Goal: Task Accomplishment & Management: Manage account settings

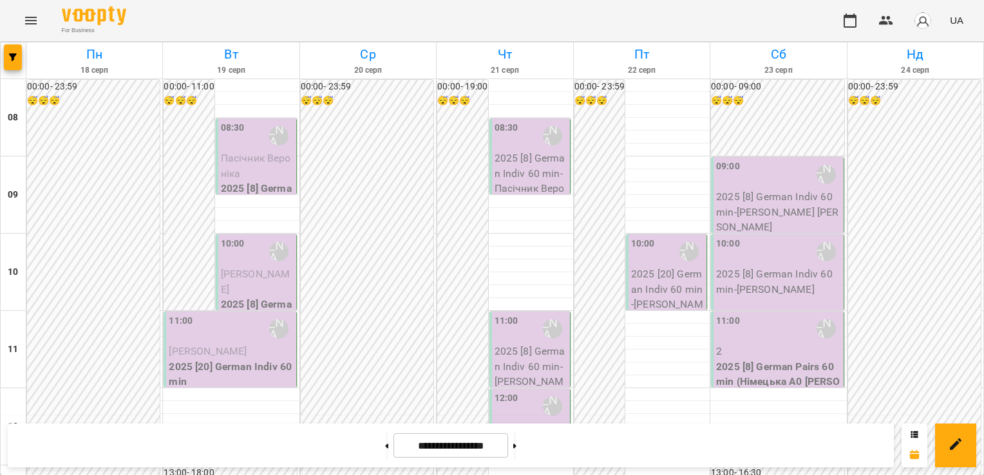
click at [231, 162] on span "Пасічник Вероніка" at bounding box center [256, 166] width 70 height 28
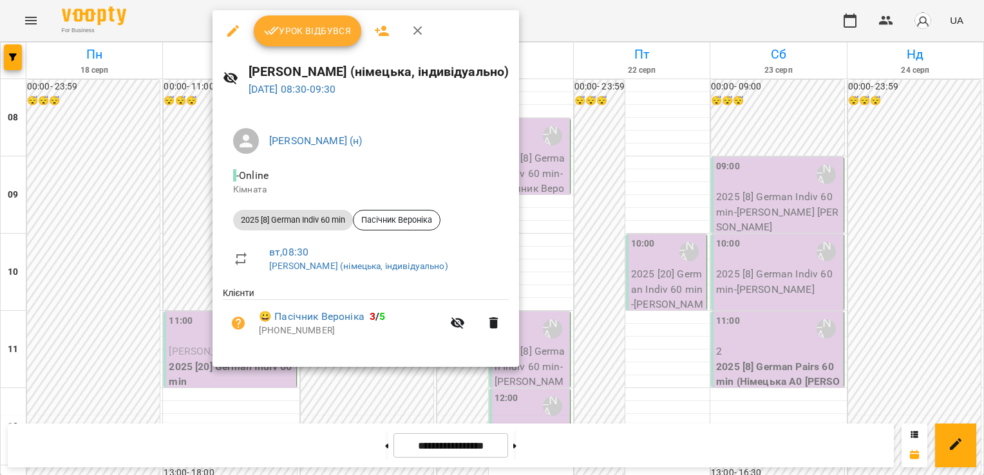
click at [296, 32] on span "Урок відбувся" at bounding box center [308, 30] width 88 height 15
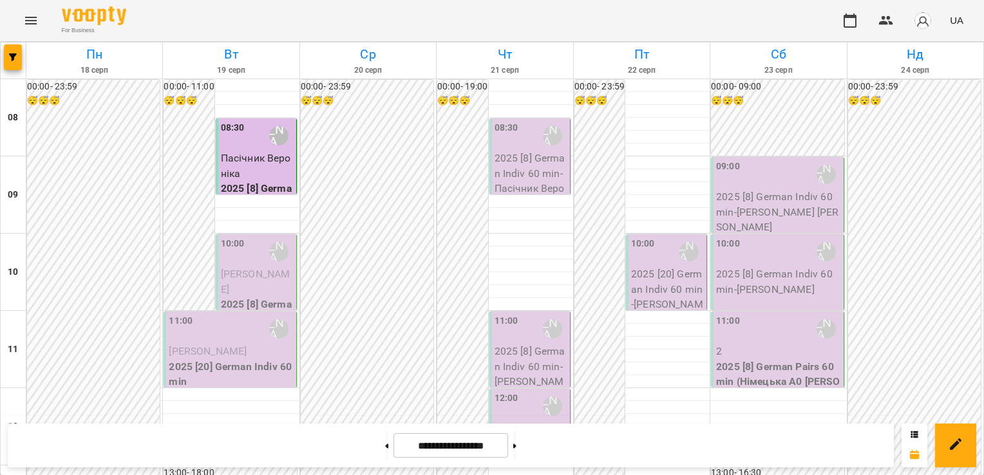
click at [242, 266] on p "[PERSON_NAME]" at bounding box center [257, 281] width 73 height 30
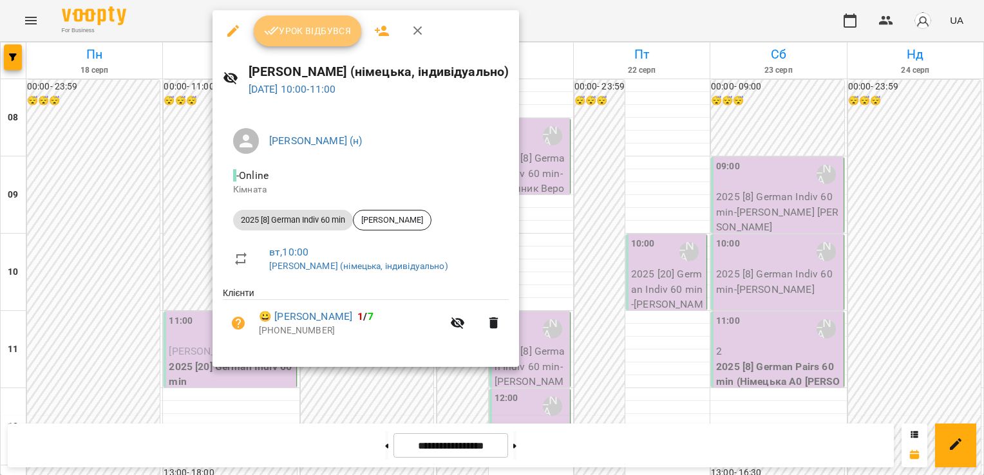
click at [286, 35] on span "Урок відбувся" at bounding box center [308, 30] width 88 height 15
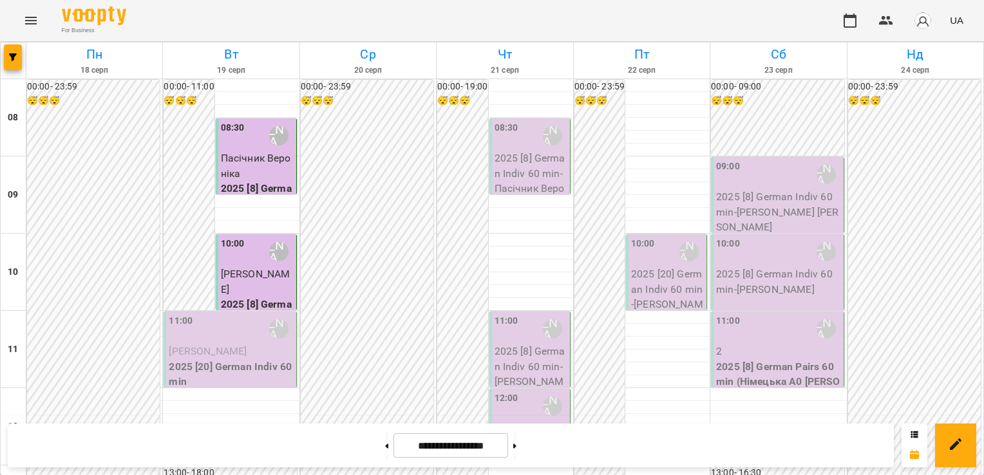
scroll to position [66, 0]
click at [232, 237] on div "10:00" at bounding box center [233, 252] width 24 height 30
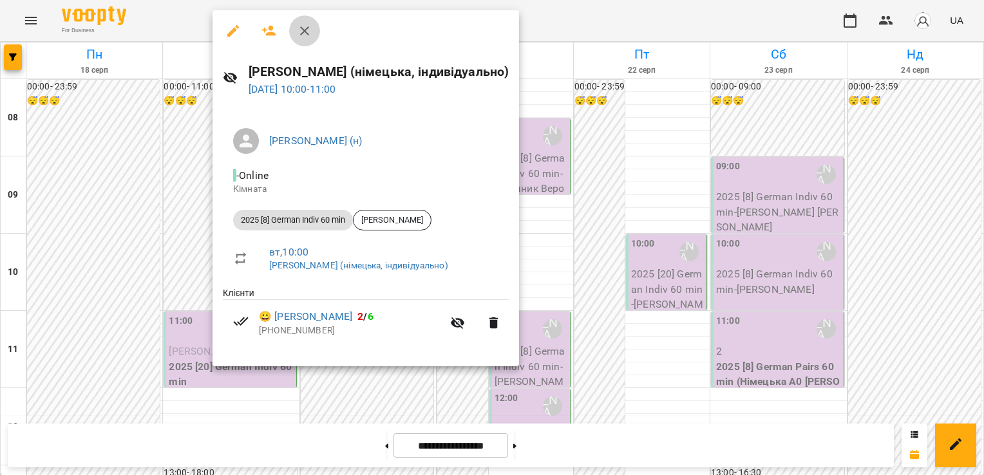
click at [313, 30] on button "button" at bounding box center [304, 30] width 31 height 31
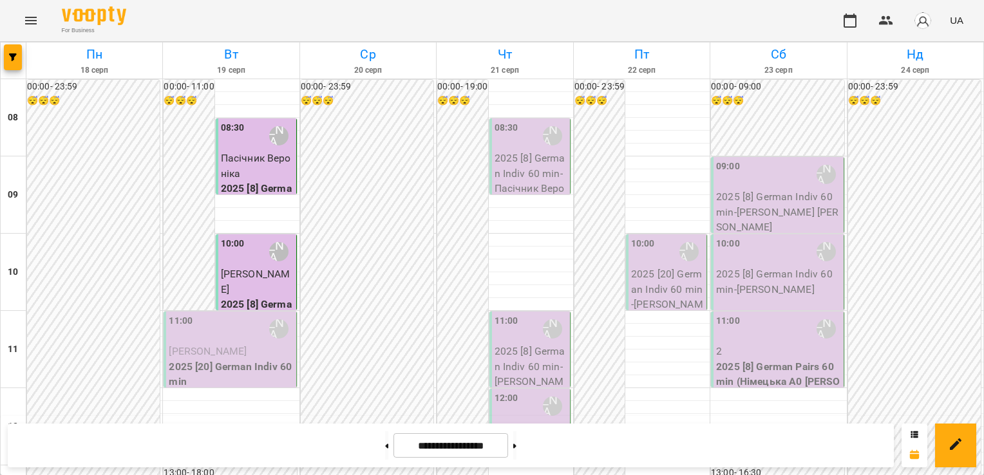
scroll to position [149, 0]
click at [227, 314] on div "11:00 Бондаренко Катерина Сергіївна (н)" at bounding box center [231, 329] width 124 height 30
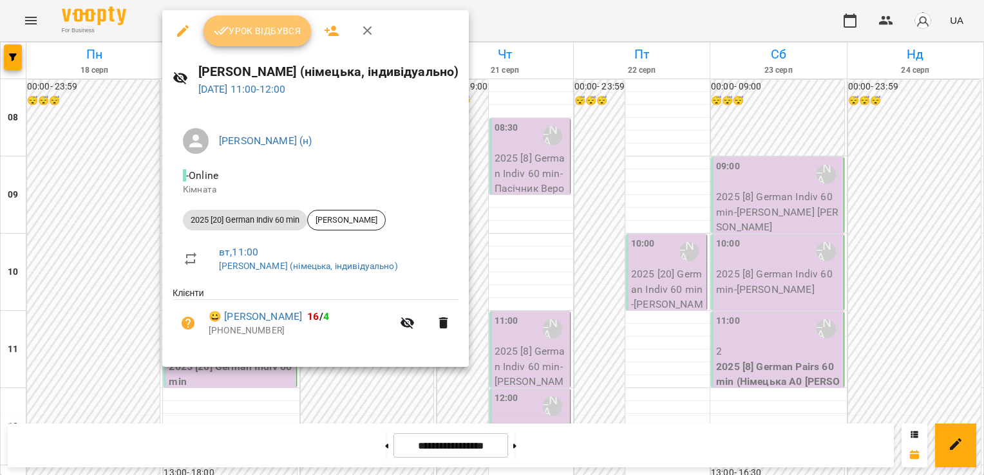
click at [252, 24] on span "Урок відбувся" at bounding box center [258, 30] width 88 height 15
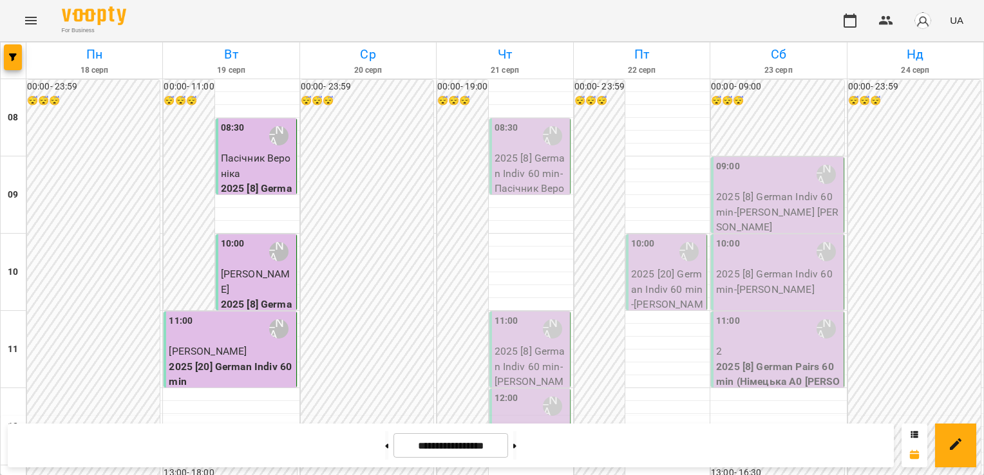
click at [206, 359] on p "2025 [20] German Indiv 60 min" at bounding box center [231, 374] width 124 height 30
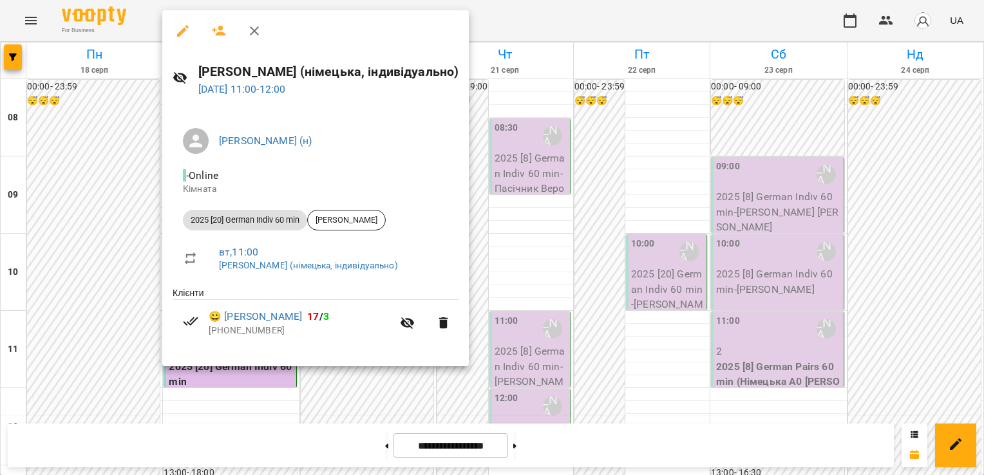
click at [106, 147] on div at bounding box center [492, 237] width 984 height 475
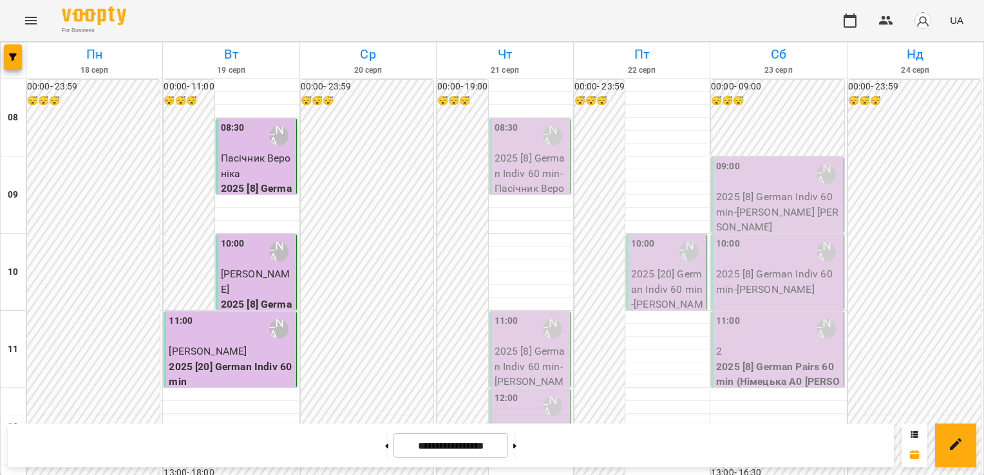
scroll to position [820, 0]
click at [923, 22] on img "button" at bounding box center [922, 21] width 18 height 18
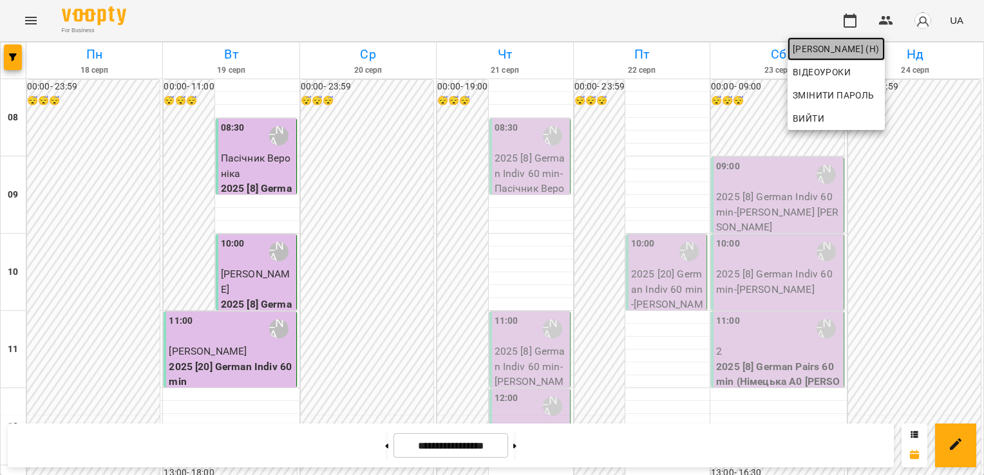
click at [868, 55] on span "[PERSON_NAME] (н)" at bounding box center [835, 48] width 87 height 15
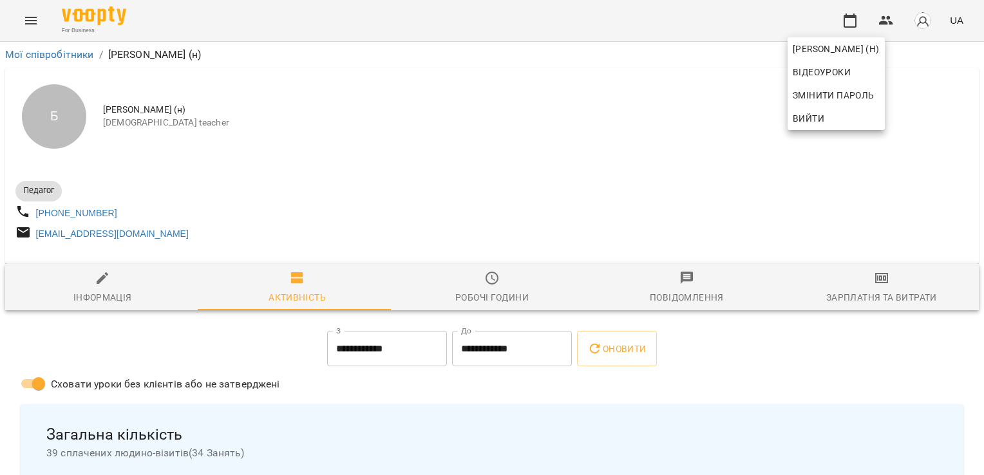
click at [860, 290] on div at bounding box center [492, 237] width 984 height 475
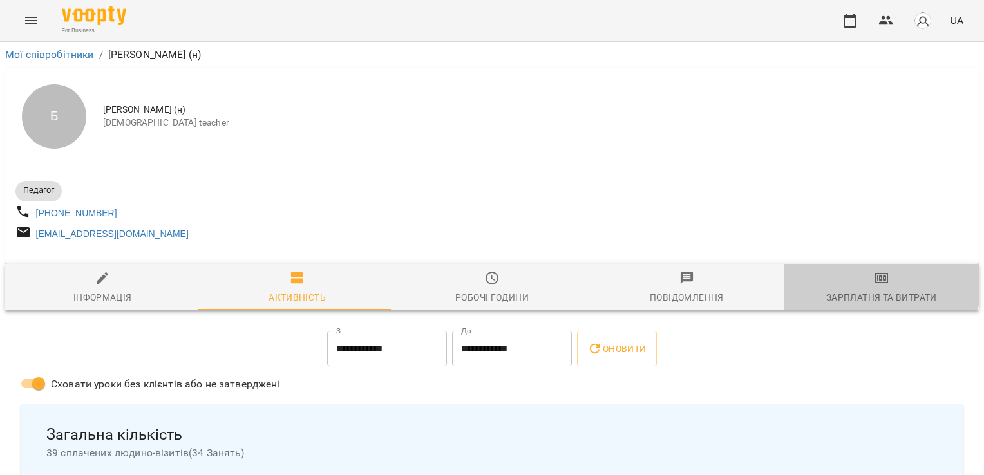
click at [860, 290] on span "Зарплатня та Витрати" at bounding box center [881, 287] width 179 height 35
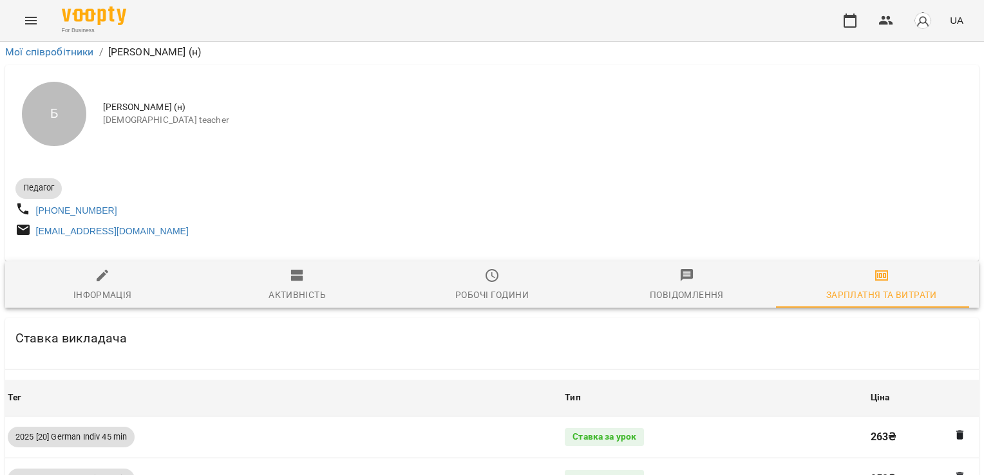
scroll to position [1189, 0]
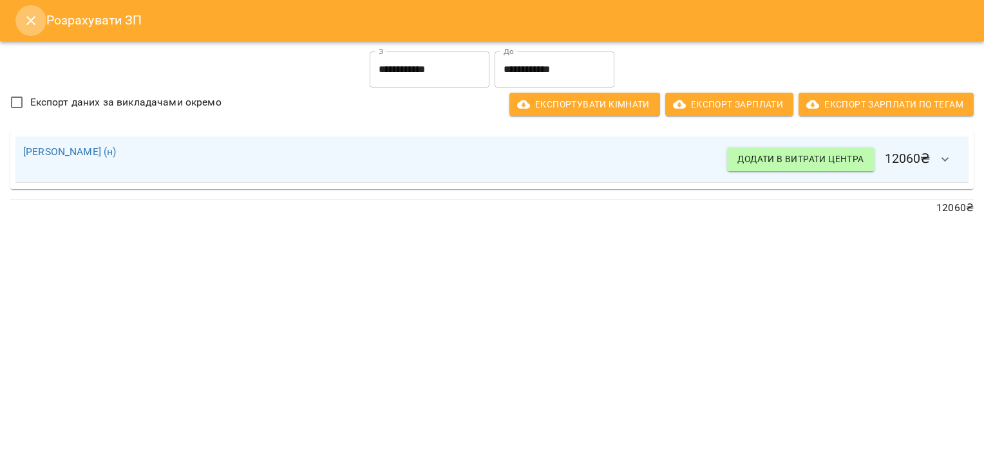
click at [28, 19] on icon "Close" at bounding box center [30, 20] width 15 height 15
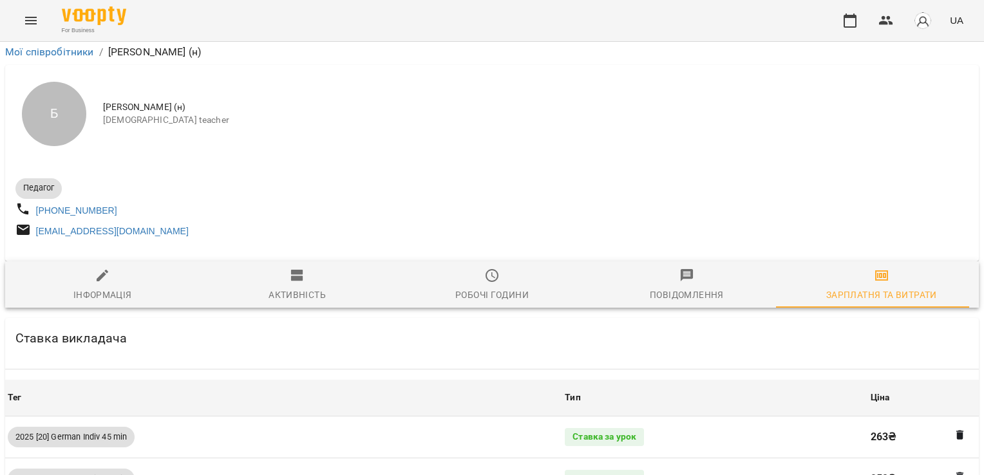
scroll to position [0, 0]
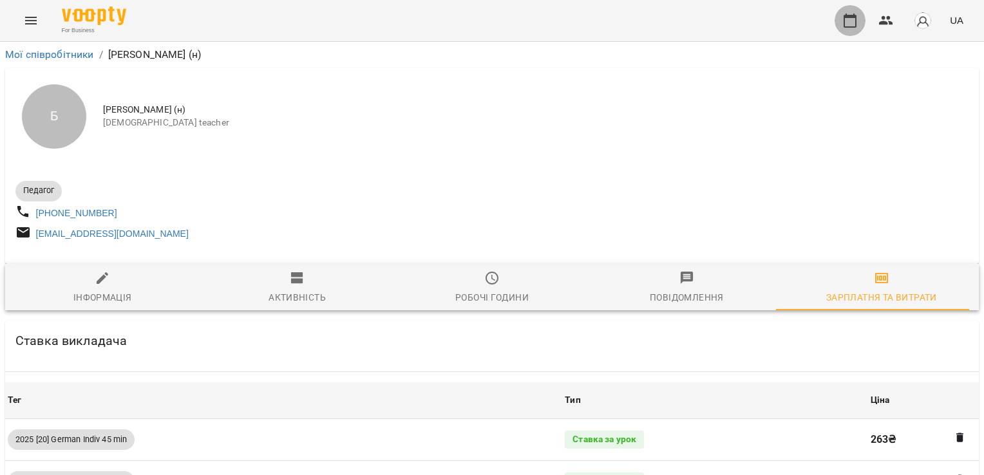
click at [840, 22] on button "button" at bounding box center [849, 20] width 31 height 31
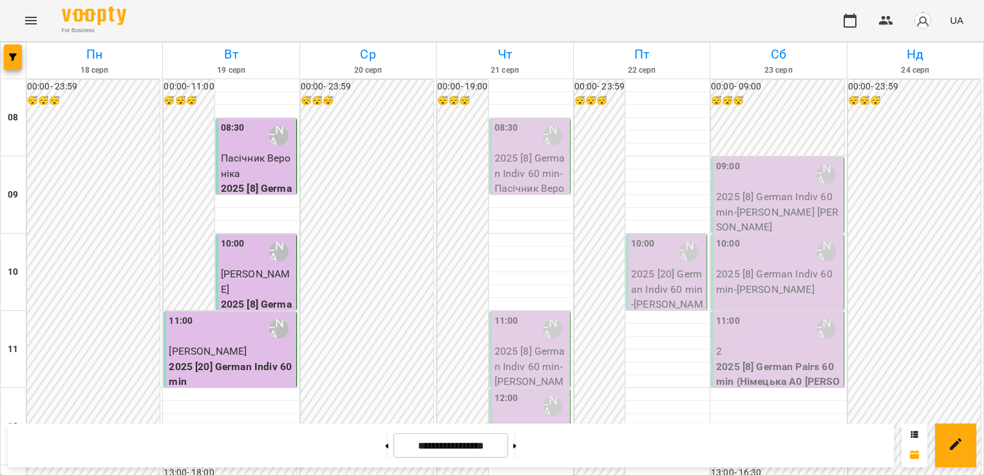
scroll to position [576, 0]
drag, startPoint x: 522, startPoint y: 173, endPoint x: 312, endPoint y: 175, distance: 210.5
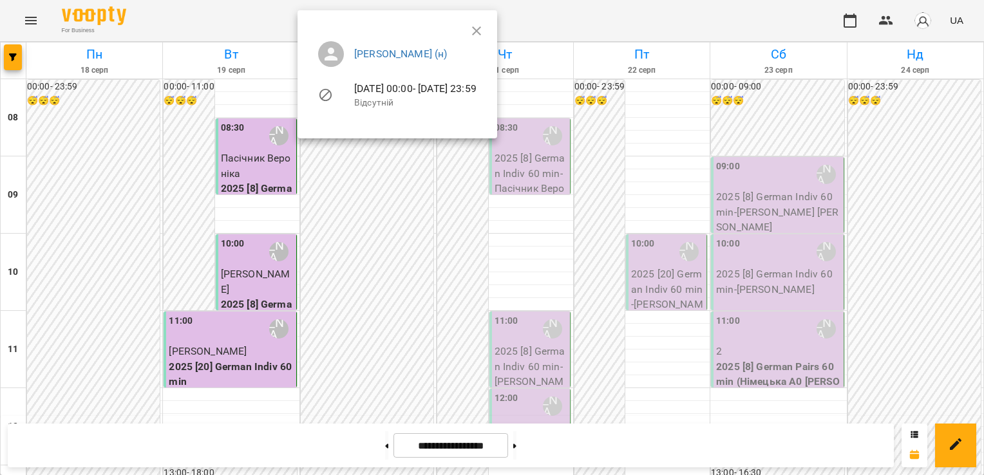
click at [368, 200] on div at bounding box center [492, 237] width 984 height 475
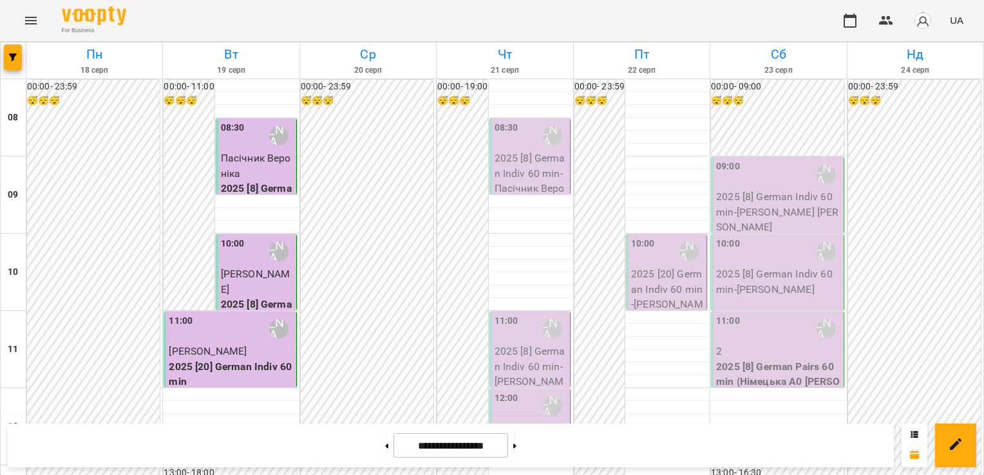
scroll to position [0, 0]
